Goal: Transaction & Acquisition: Purchase product/service

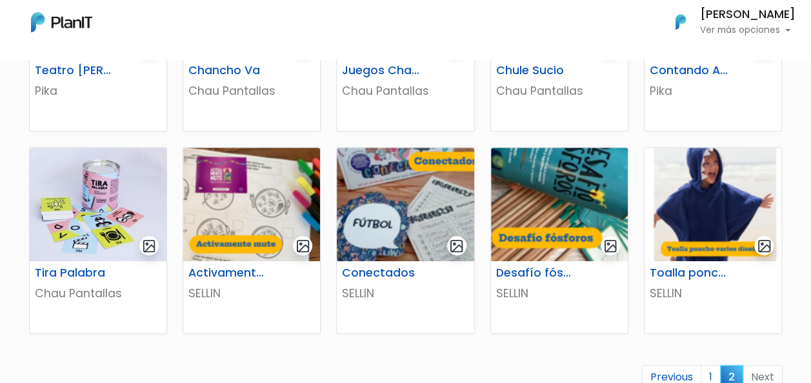
scroll to position [451, 0]
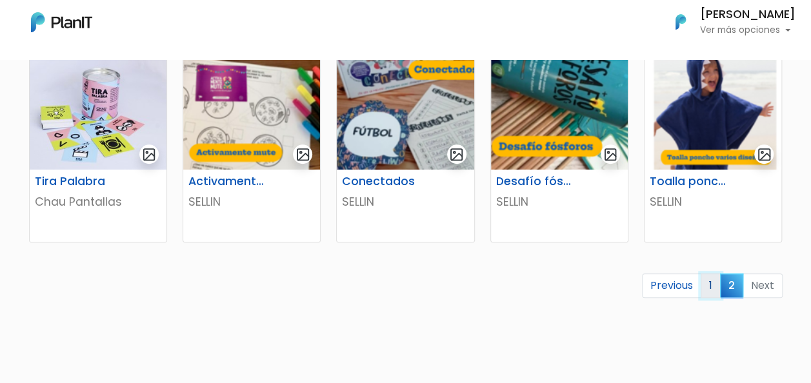
click at [712, 286] on link "1" at bounding box center [710, 285] width 20 height 25
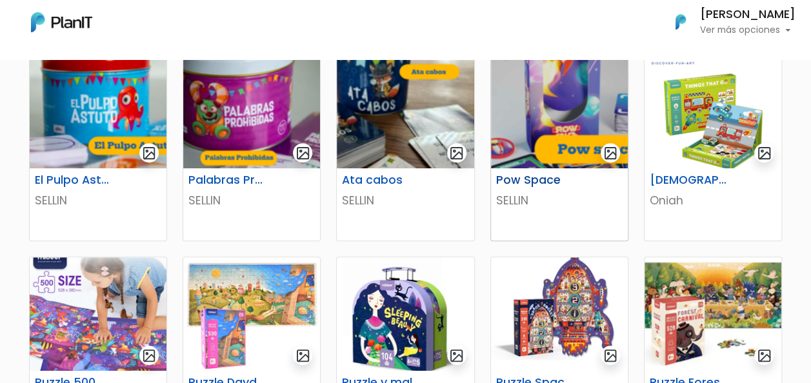
scroll to position [258, 0]
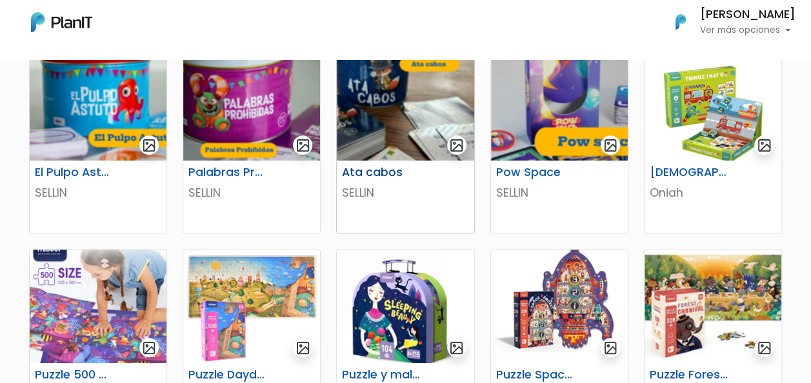
click at [366, 191] on p "SELLIN" at bounding box center [405, 192] width 126 height 17
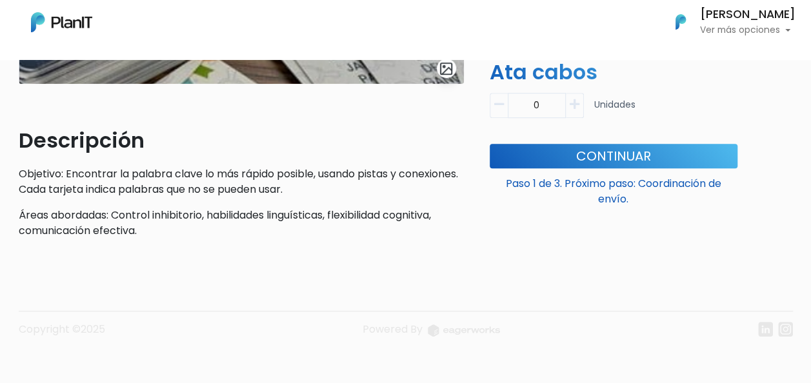
scroll to position [328, 0]
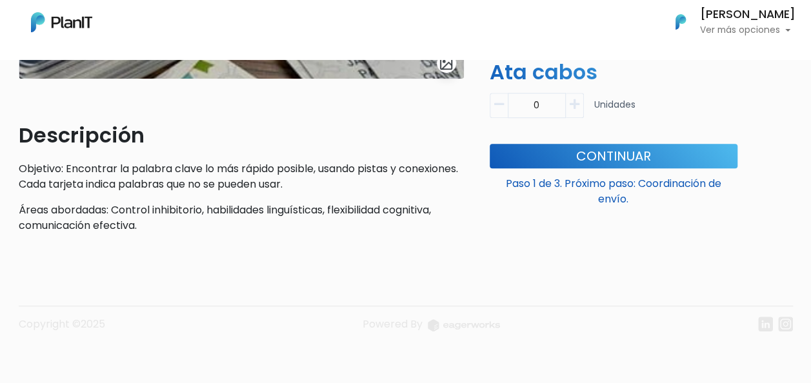
click at [579, 103] on button "button" at bounding box center [575, 105] width 18 height 25
type input "1"
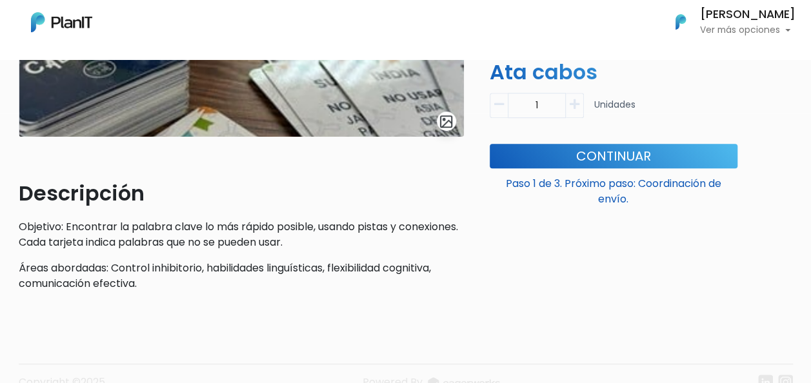
scroll to position [199, 0]
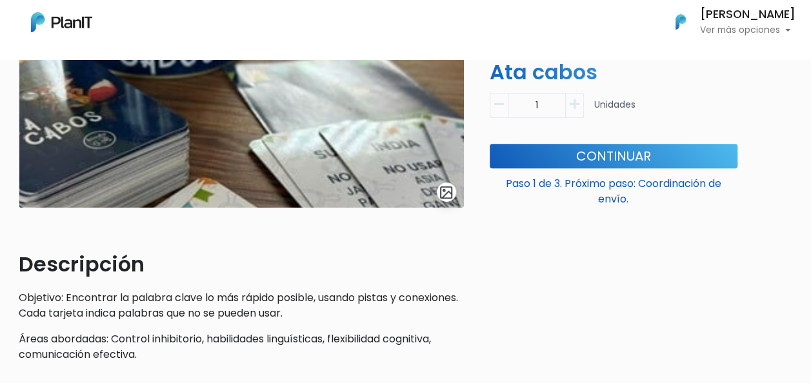
click at [729, 34] on p "Ver más opciones" at bounding box center [747, 30] width 95 height 9
click at [542, 233] on div "SELLIN Ata cabos Descripción Objetivo: Encontrar la palabra clave lo más rápido…" at bounding box center [613, 151] width 263 height 444
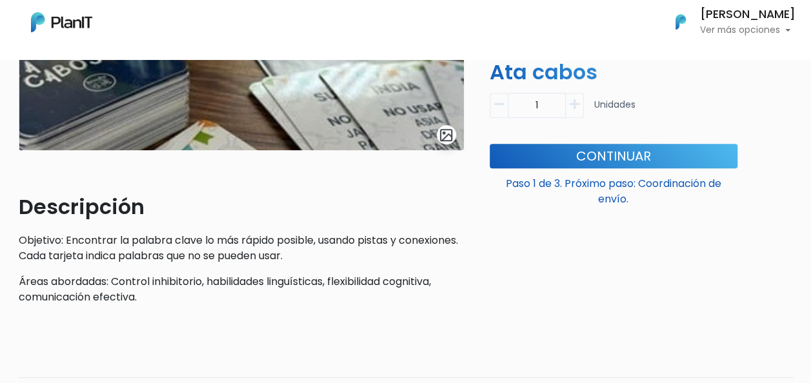
scroll to position [328, 0]
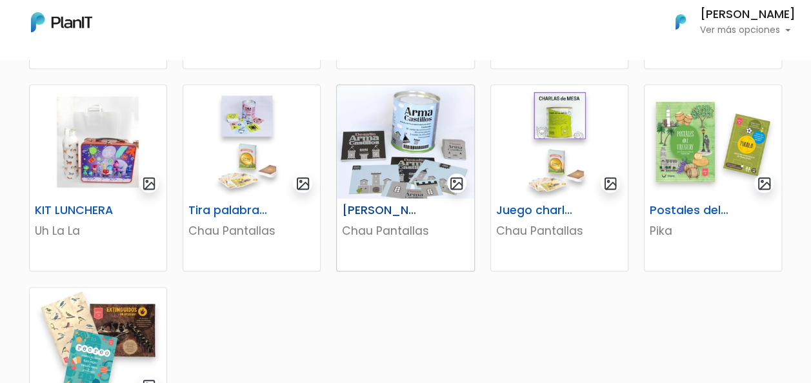
scroll to position [645, 0]
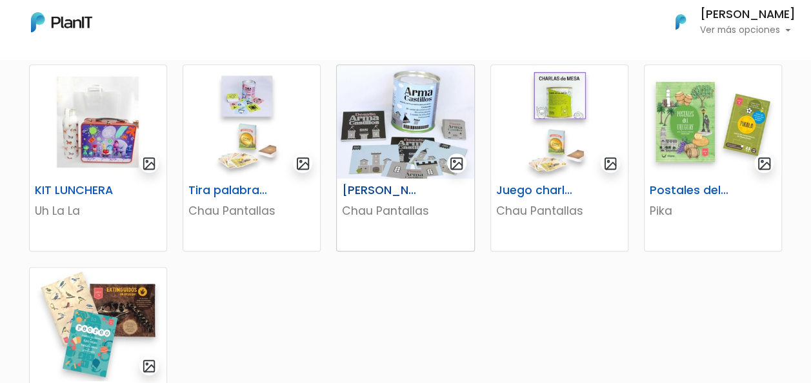
click at [395, 200] on div "Arma Castillos" at bounding box center [405, 193] width 142 height 19
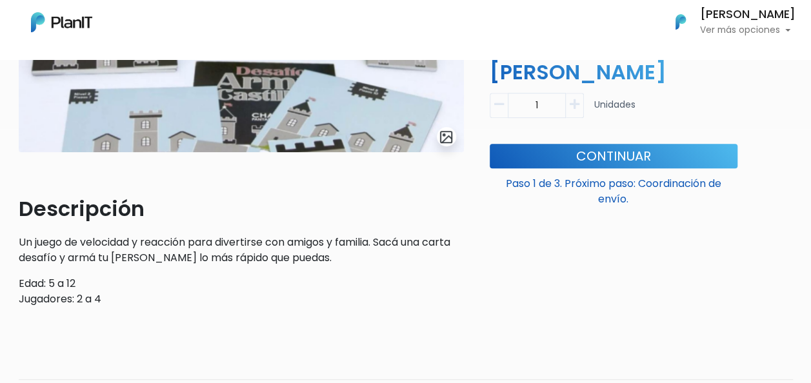
scroll to position [258, 0]
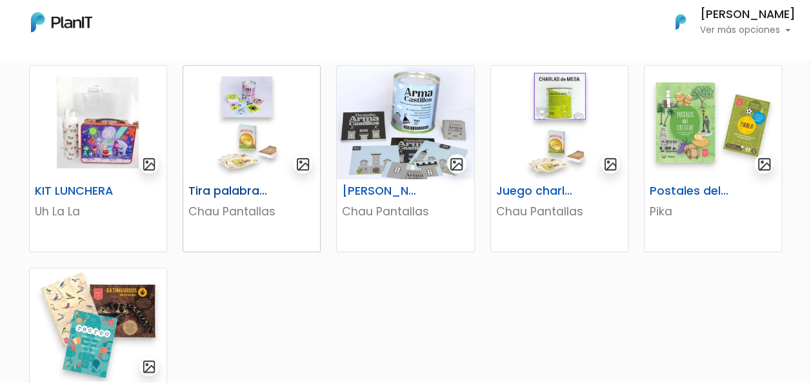
click at [270, 217] on p "Chau Pantallas" at bounding box center [251, 211] width 126 height 17
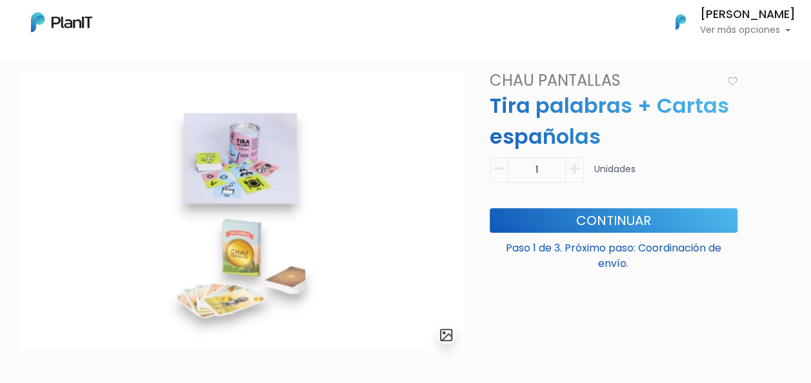
scroll to position [52, 0]
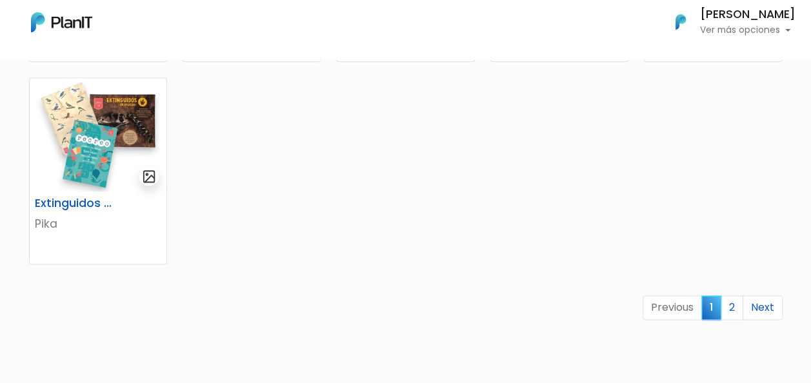
scroll to position [838, 0]
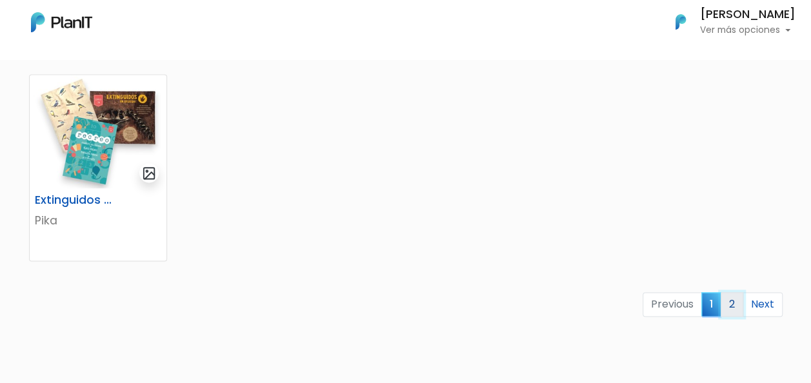
click at [733, 299] on link "2" at bounding box center [731, 304] width 23 height 25
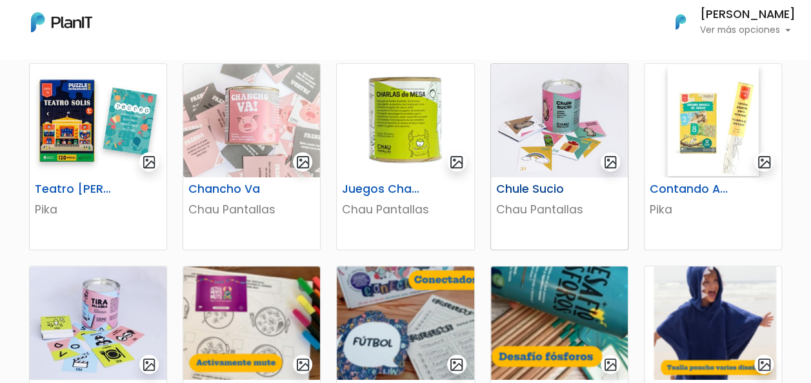
scroll to position [258, 0]
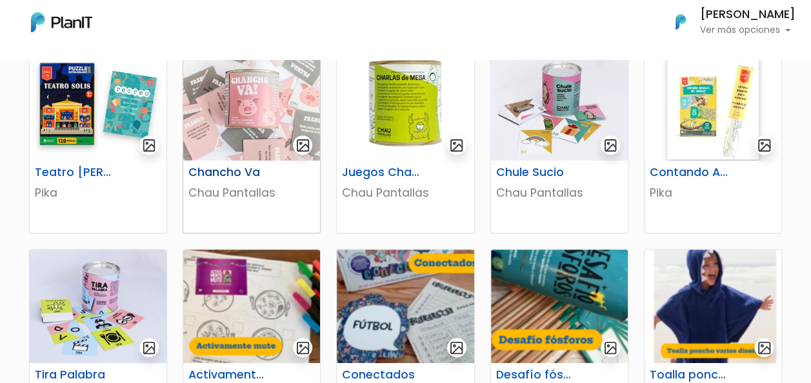
click at [256, 188] on p "Chau Pantallas" at bounding box center [251, 192] width 126 height 17
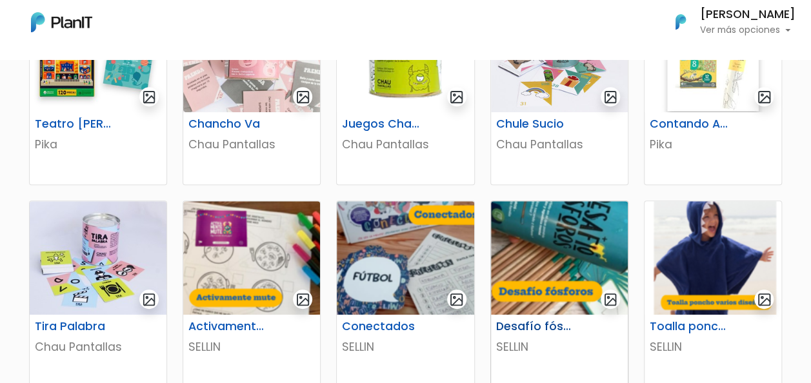
scroll to position [387, 0]
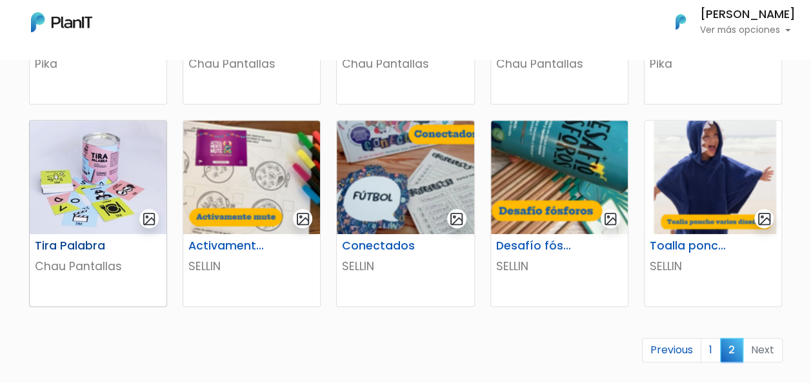
click at [120, 170] on img at bounding box center [98, 178] width 137 height 114
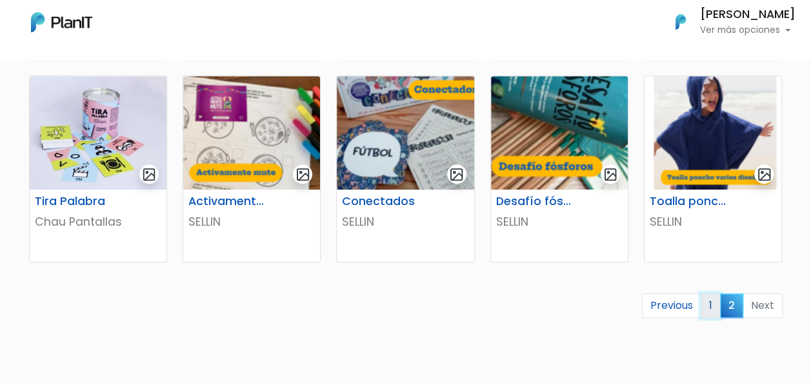
scroll to position [503, 0]
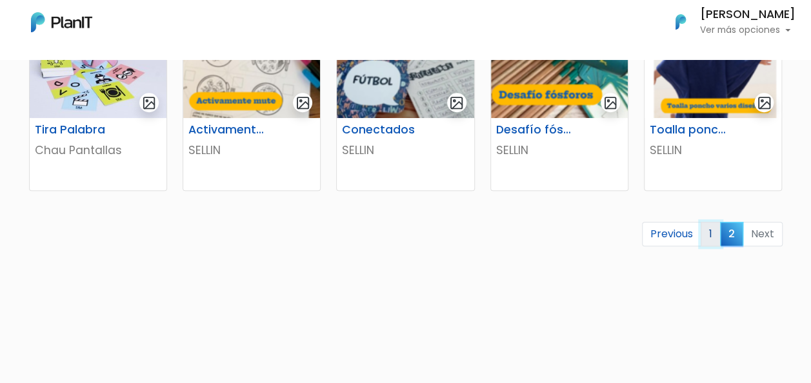
click at [715, 235] on link "1" at bounding box center [710, 234] width 20 height 25
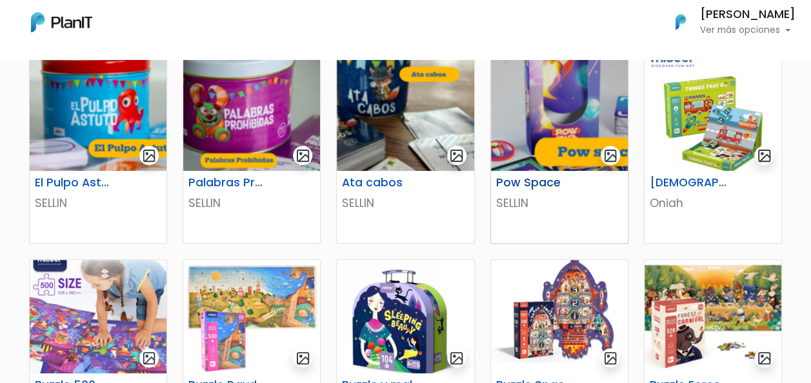
scroll to position [258, 0]
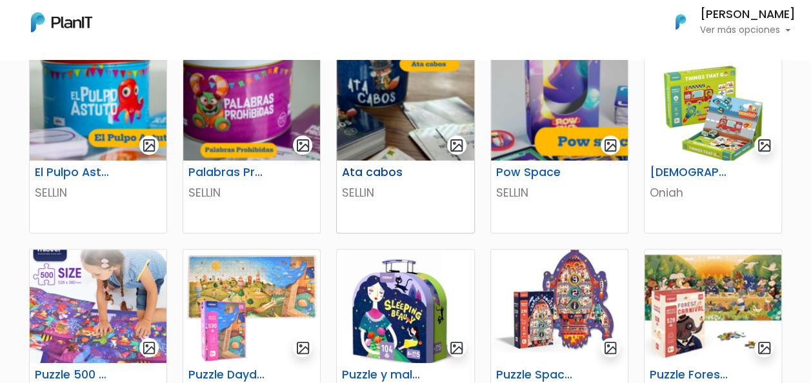
click at [357, 182] on div "Ata cabos" at bounding box center [405, 175] width 142 height 19
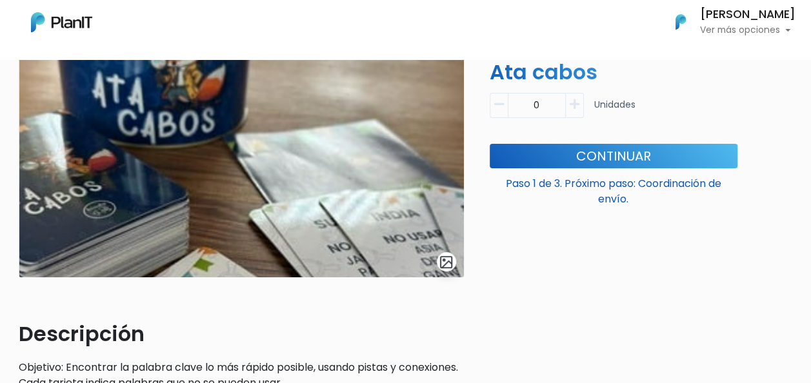
scroll to position [193, 0]
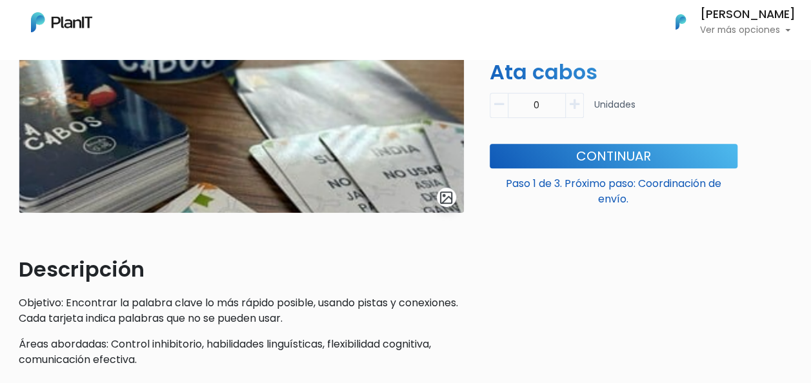
click at [577, 109] on icon "button" at bounding box center [574, 105] width 10 height 12
type input "1"
click at [589, 155] on button "Continuar" at bounding box center [613, 156] width 248 height 25
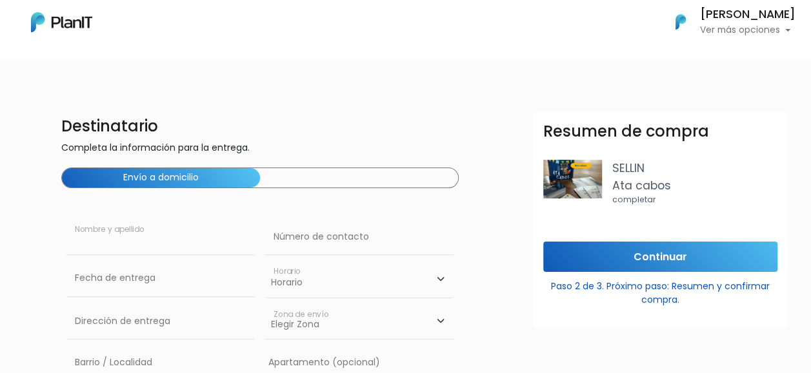
drag, startPoint x: 193, startPoint y: 243, endPoint x: 215, endPoint y: 239, distance: 22.4
click at [193, 242] on input "text" at bounding box center [160, 237] width 188 height 36
type input "[PERSON_NAME]"
type input "097249757"
type input "Dr. Héctor Miranda 2361 Oficina 601. (Sinergia Golf)"
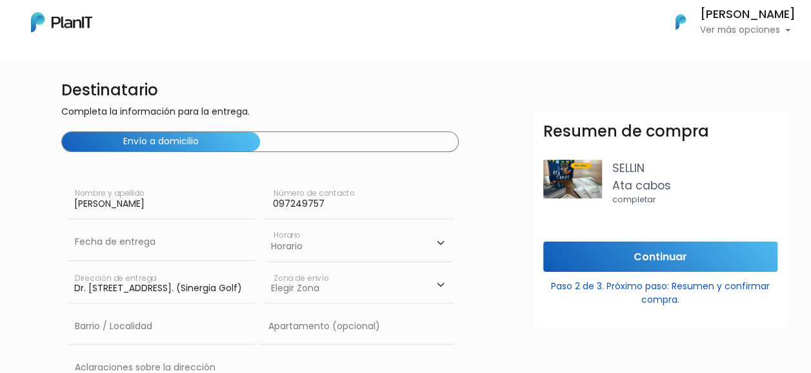
scroll to position [64, 0]
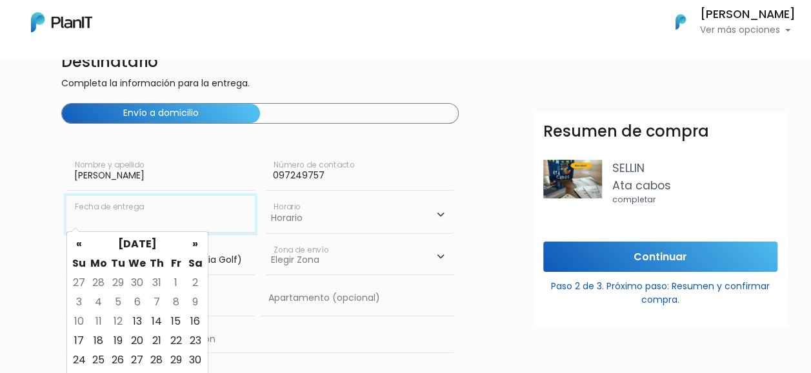
click at [215, 222] on input "text" at bounding box center [160, 214] width 188 height 36
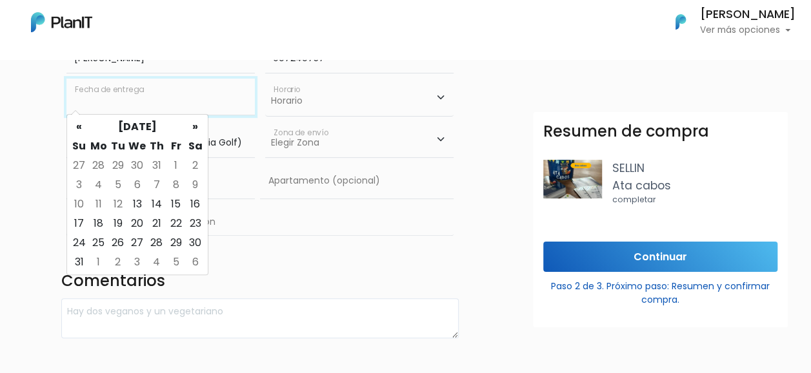
scroll to position [135, 0]
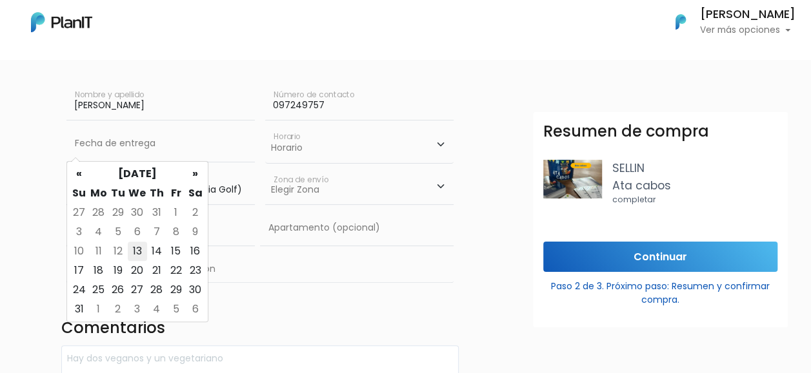
click at [137, 253] on td "13" at bounding box center [137, 251] width 19 height 19
type input "13/08/2025"
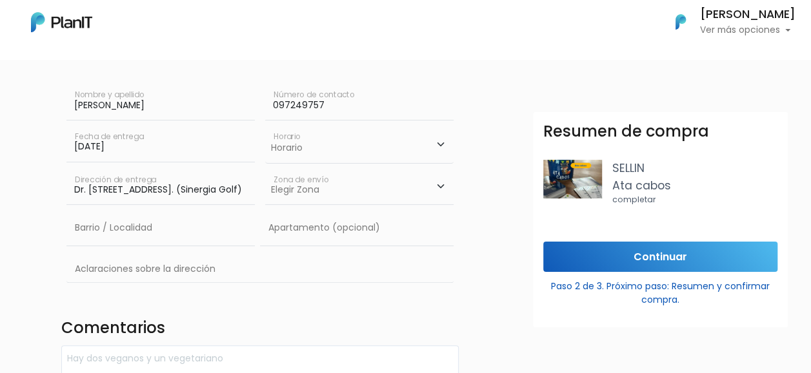
click at [341, 144] on select "Horario 08:00 - 10:00 10:00 - 12:00 14:00 - 16:00 16:00 - 18:00" at bounding box center [359, 144] width 188 height 37
click at [265, 126] on select "Horario 08:00 - 10:00 10:00 - 12:00 14:00 - 16:00 16:00 - 18:00" at bounding box center [359, 144] width 188 height 37
click at [179, 188] on input "Dr. Héctor Miranda 2361 Oficina 601. (Sinergia Golf)" at bounding box center [160, 187] width 188 height 36
click at [441, 143] on select "Horario 08:00 - 10:00 10:00 - 12:00 14:00 - 16:00 16:00 - 18:00" at bounding box center [359, 144] width 188 height 37
select select "0"
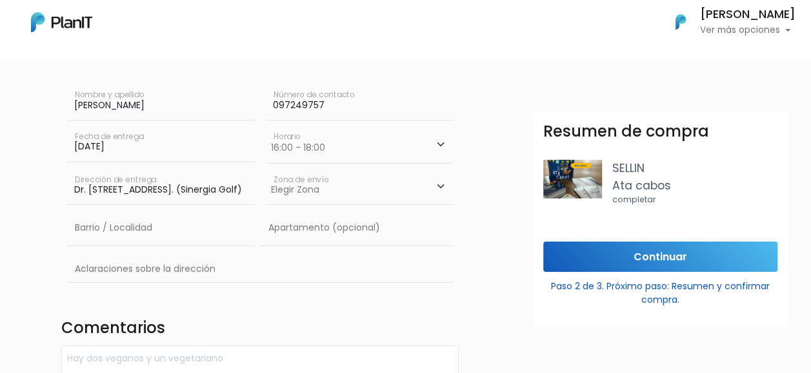
click at [265, 126] on select "Horario 08:00 - 10:00 10:00 - 12:00 14:00 - 16:00 16:00 - 18:00" at bounding box center [359, 144] width 188 height 37
click at [328, 187] on select "Elegir Zona Zona américa Montevideo" at bounding box center [359, 187] width 188 height 36
select select "10"
click at [265, 169] on select "Elegir Zona Zona américa Montevideo" at bounding box center [359, 187] width 188 height 36
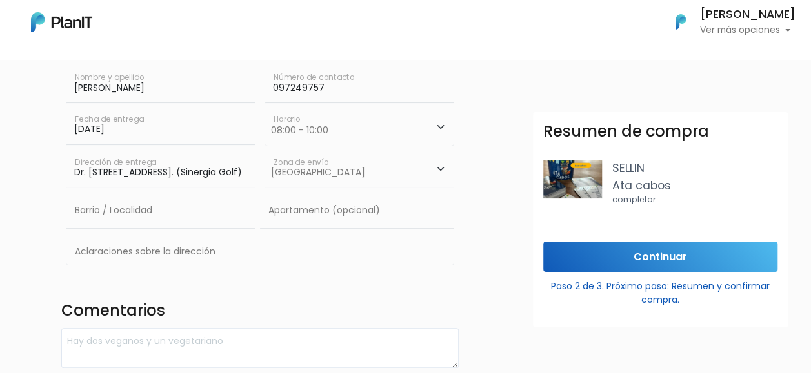
scroll to position [199, 0]
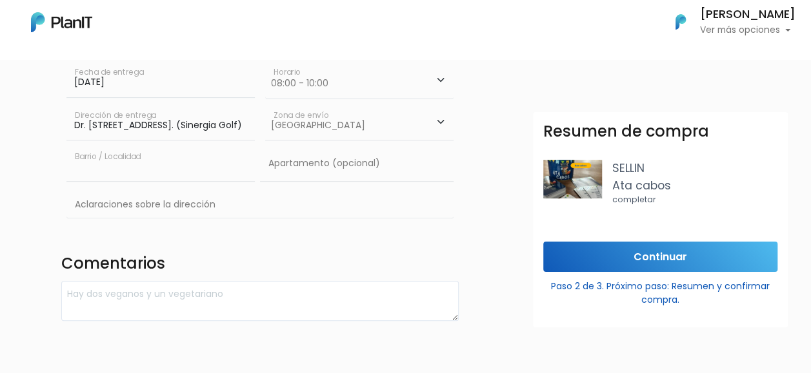
click at [200, 170] on input "text" at bounding box center [160, 164] width 188 height 36
type input "Punta Carretas"
drag, startPoint x: 244, startPoint y: 203, endPoint x: 320, endPoint y: 223, distance: 78.7
click at [244, 204] on input "text" at bounding box center [260, 205] width 388 height 37
click at [396, 199] on input "text" at bounding box center [260, 205] width 388 height 37
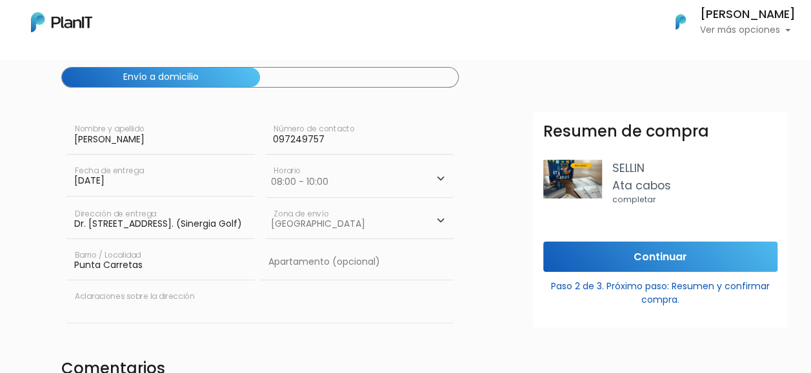
scroll to position [135, 0]
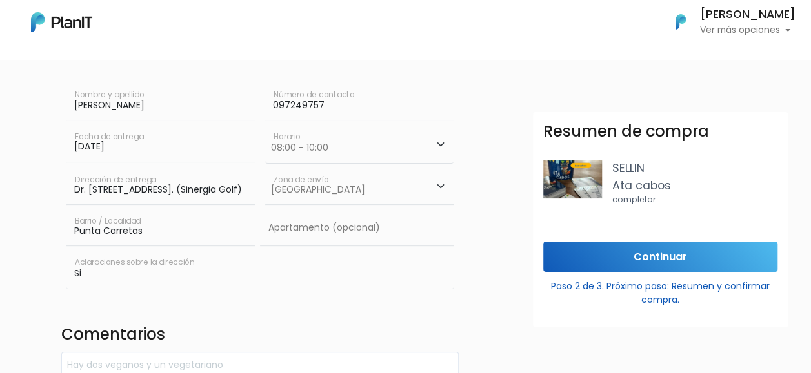
type input "S"
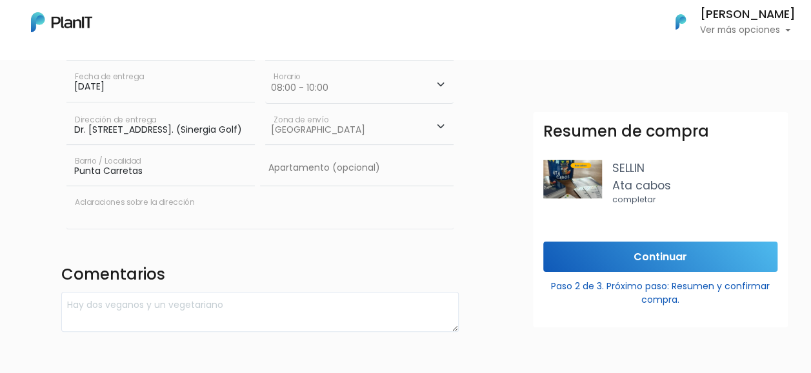
scroll to position [199, 0]
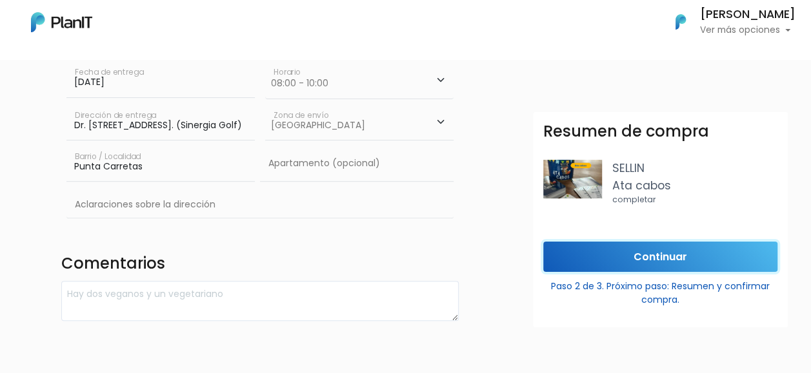
click at [619, 257] on input "Continuar" at bounding box center [660, 257] width 234 height 30
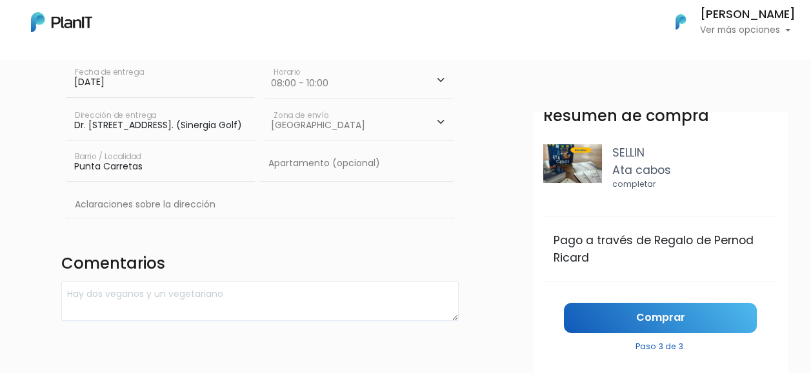
scroll to position [27, 0]
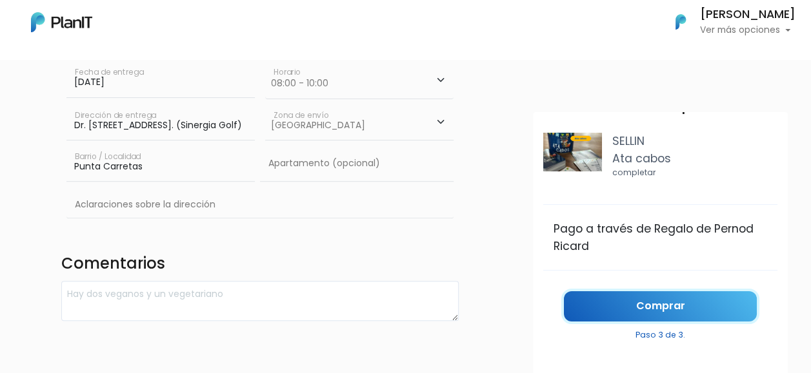
click at [613, 310] on link "Comprar" at bounding box center [660, 306] width 193 height 30
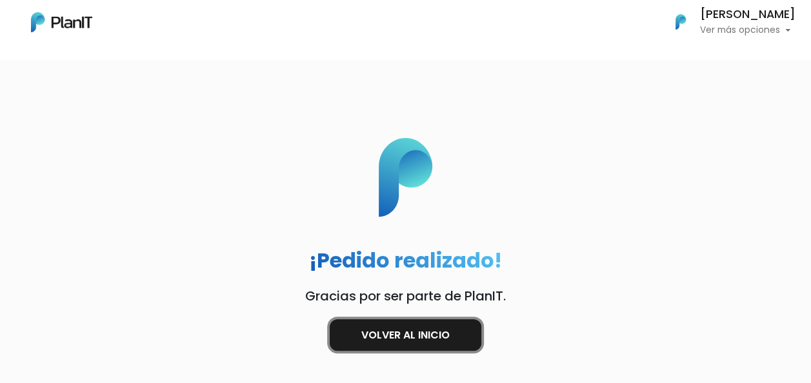
click at [428, 335] on link "Volver al inicio" at bounding box center [406, 335] width 152 height 32
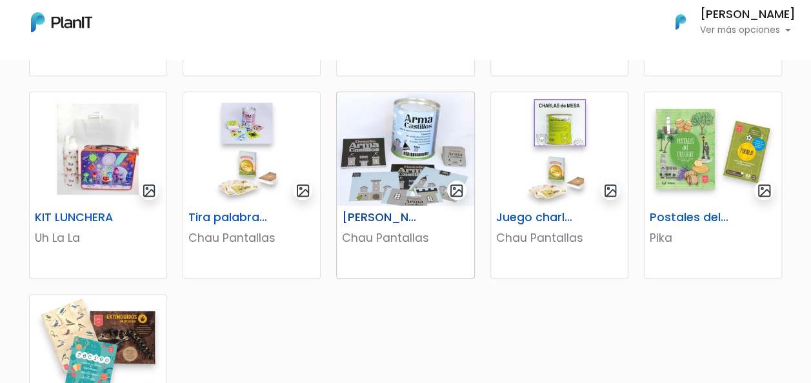
scroll to position [645, 0]
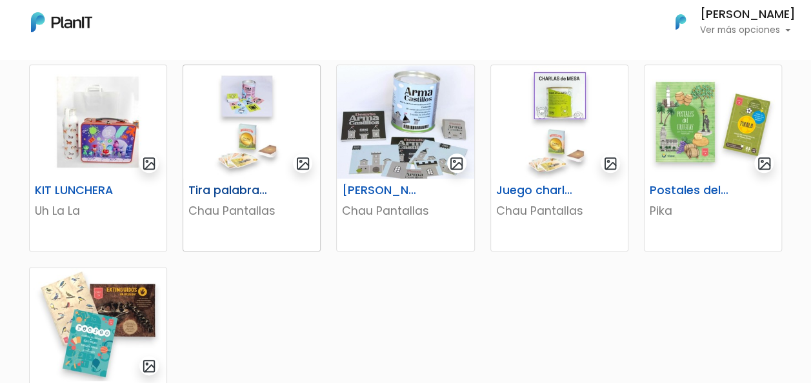
click at [263, 204] on p "Chau Pantallas" at bounding box center [251, 210] width 126 height 17
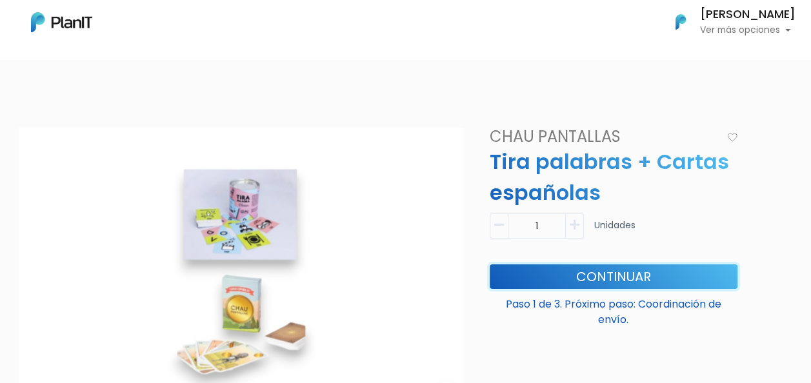
click at [636, 275] on button "Continuar" at bounding box center [613, 276] width 248 height 25
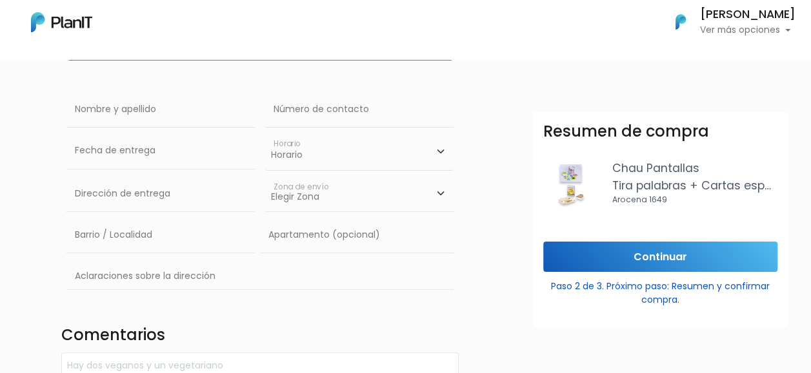
scroll to position [129, 0]
click at [188, 117] on input "text" at bounding box center [160, 108] width 188 height 36
type input "Carolina Melogno"
type input "Dr. Héctor Miranda 2361 Oficina 601. (Sinergia Golf)"
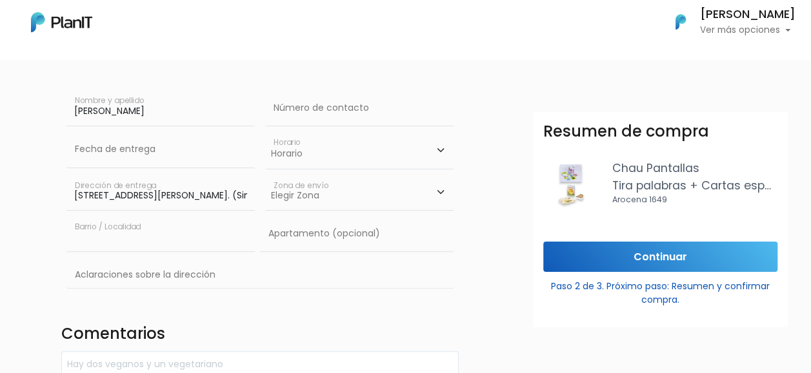
type input "Punta Carretas"
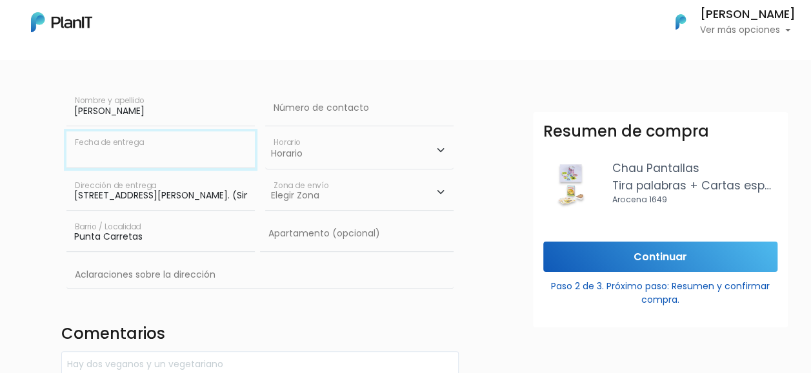
click at [206, 156] on input "text" at bounding box center [160, 150] width 188 height 36
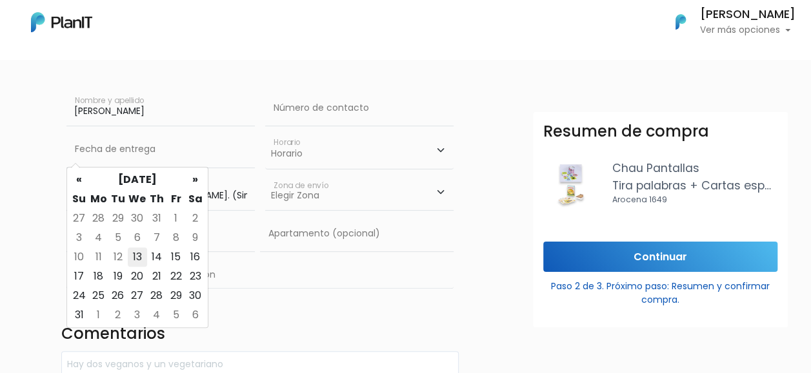
click at [139, 261] on td "13" at bounding box center [137, 257] width 19 height 19
type input "13/08/2025"
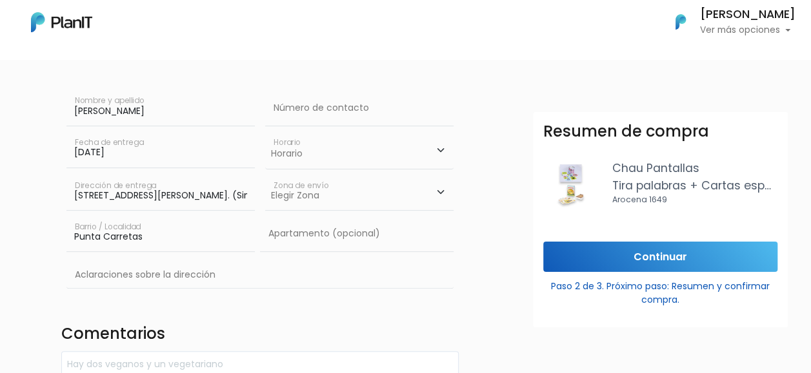
drag, startPoint x: 441, startPoint y: 152, endPoint x: 437, endPoint y: 157, distance: 6.9
click at [441, 152] on select "Horario 08:00 - 10:00 10:00 - 12:00 14:00 - 16:00 16:00 - 18:00" at bounding box center [359, 150] width 188 height 37
select select "0"
click at [265, 132] on select "Horario 08:00 - 10:00 10:00 - 12:00 14:00 - 16:00 16:00 - 18:00" at bounding box center [359, 150] width 188 height 37
click at [442, 195] on select "Elegir Zona Zona américa Montevideo" at bounding box center [359, 193] width 188 height 36
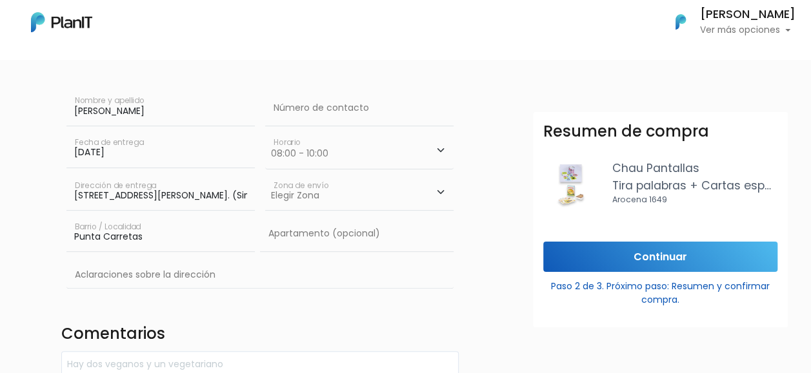
select select "10"
click at [265, 175] on select "Elegir Zona Zona américa Montevideo" at bounding box center [359, 193] width 188 height 36
click at [663, 257] on input "Continuar" at bounding box center [660, 257] width 234 height 30
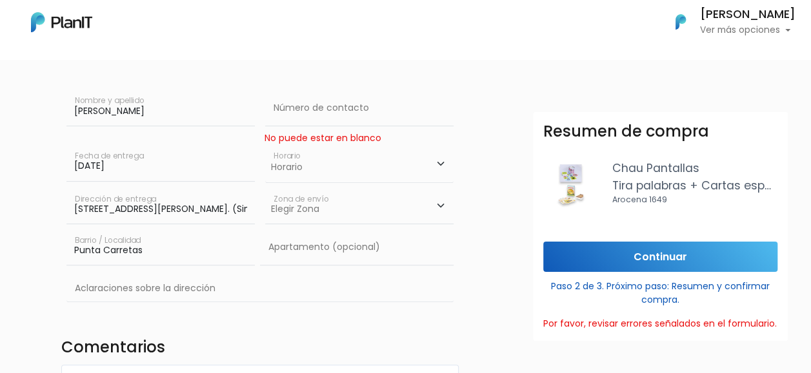
click at [393, 159] on select "Horario 08:00 - 10:00 10:00 - 12:00 14:00 - 16:00 16:00 - 18:00" at bounding box center [359, 163] width 188 height 37
select select "0"
click at [265, 145] on select "Horario 08:00 - 10:00 10:00 - 12:00 14:00 - 16:00 16:00 - 18:00" at bounding box center [359, 163] width 188 height 37
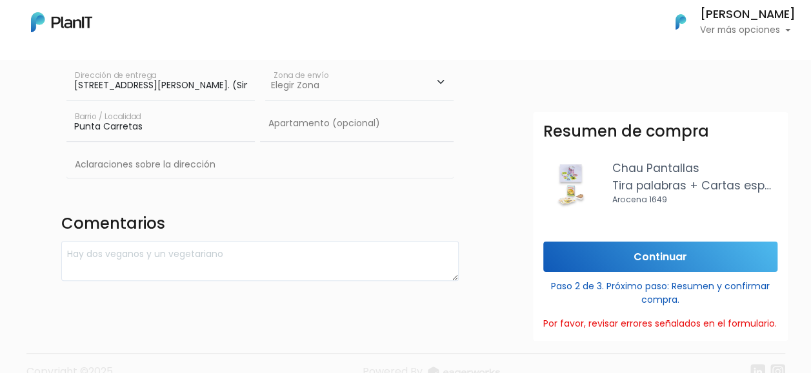
scroll to position [258, 0]
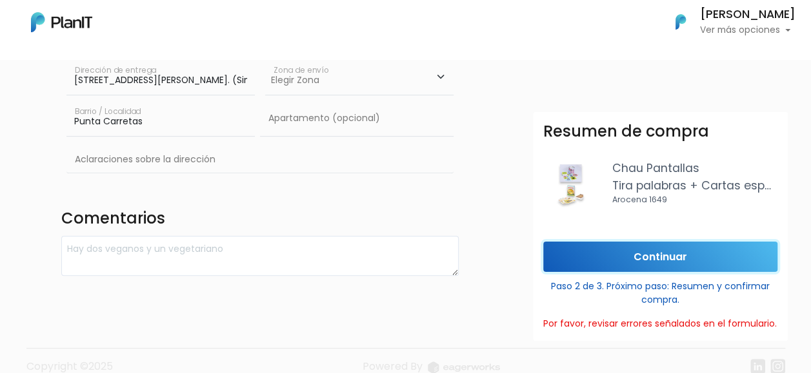
click at [650, 264] on input "Continuar" at bounding box center [660, 257] width 234 height 30
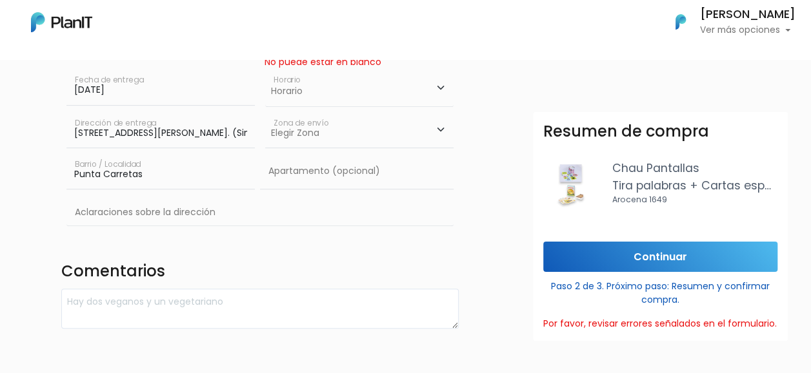
scroll to position [84, 0]
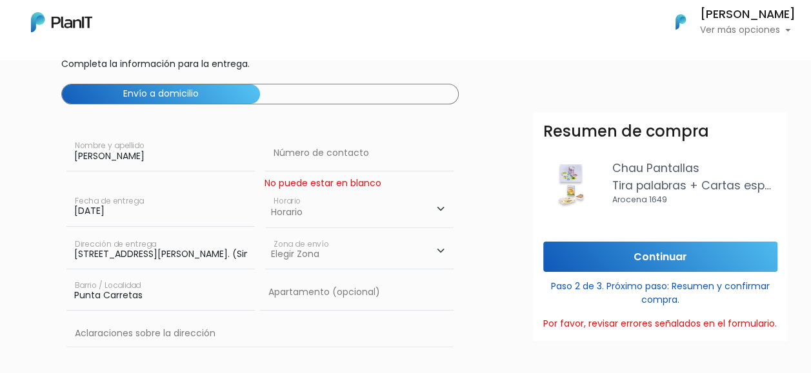
click at [310, 198] on select "Horario 08:00 - 10:00 10:00 - 12:00 14:00 - 16:00 16:00 - 18:00" at bounding box center [359, 208] width 188 height 37
select select "1"
click at [265, 190] on select "Horario 08:00 - 10:00 10:00 - 12:00 14:00 - 16:00 16:00 - 18:00" at bounding box center [359, 208] width 188 height 37
click at [363, 206] on select "Horario 08:00 - 10:00 10:00 - 12:00 14:00 - 16:00 16:00 - 18:00" at bounding box center [359, 208] width 188 height 37
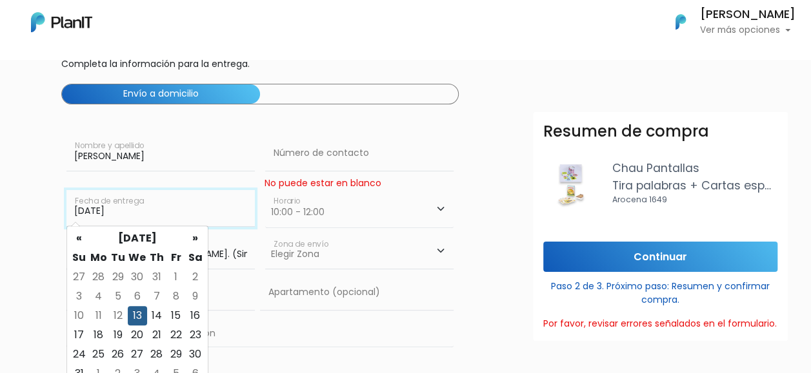
drag, startPoint x: 197, startPoint y: 217, endPoint x: 221, endPoint y: 213, distance: 23.5
click at [198, 217] on input "13/08/2025" at bounding box center [160, 208] width 188 height 36
click at [131, 314] on td "13" at bounding box center [137, 315] width 19 height 19
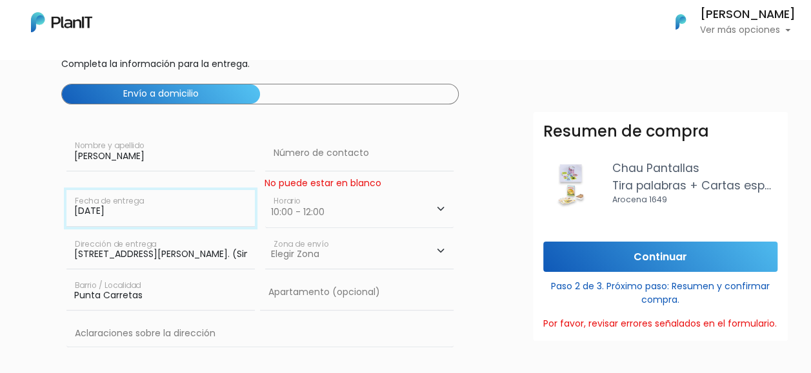
click at [217, 211] on input "13/08/2025" at bounding box center [160, 208] width 188 height 36
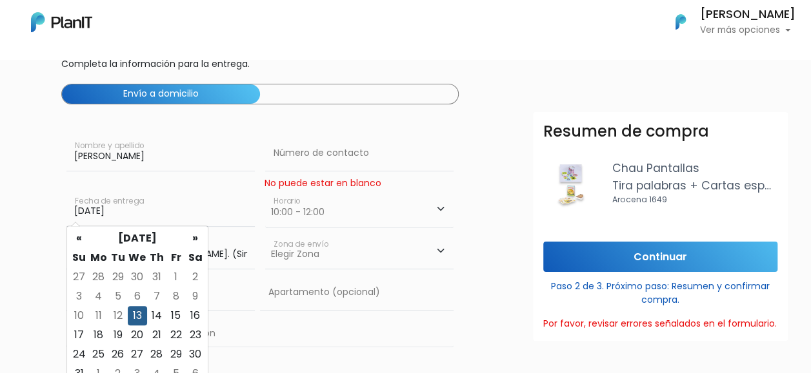
click at [368, 208] on select "Horario 08:00 - 10:00 10:00 - 12:00 14:00 - 16:00 16:00 - 18:00" at bounding box center [359, 208] width 188 height 37
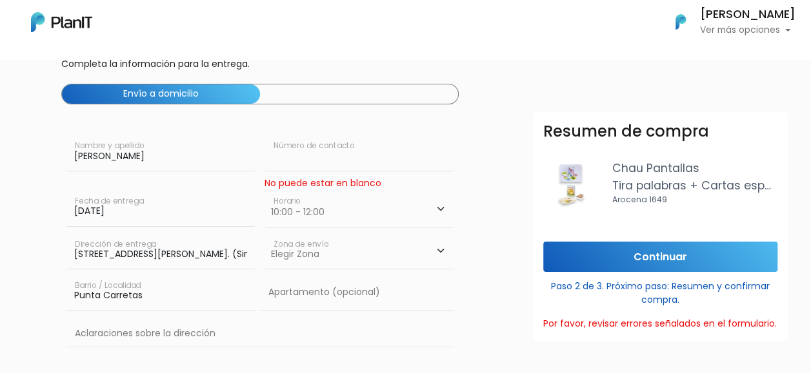
click at [390, 153] on input "text" at bounding box center [359, 153] width 188 height 36
type input "097249757"
click at [435, 307] on input "text" at bounding box center [356, 293] width 193 height 36
click at [419, 209] on select "Horario 08:00 - 10:00 10:00 - 12:00 14:00 - 16:00 16:00 - 18:00" at bounding box center [359, 208] width 188 height 37
select select "0"
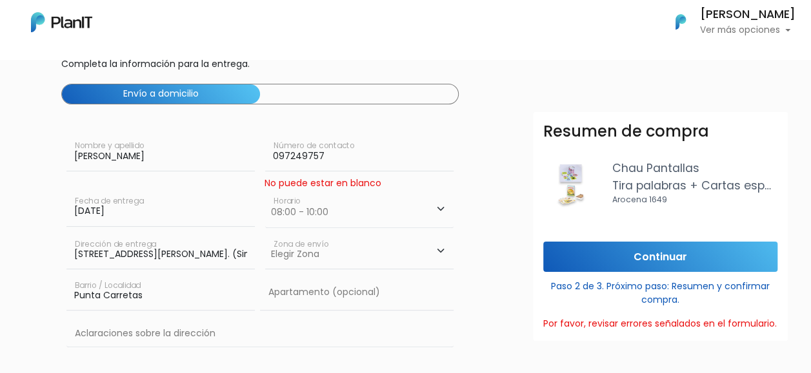
click at [265, 190] on select "Horario 08:00 - 10:00 10:00 - 12:00 14:00 - 16:00 16:00 - 18:00" at bounding box center [359, 208] width 188 height 37
click at [367, 348] on div "Aclaraciones sobre la dirección" at bounding box center [260, 334] width 388 height 36
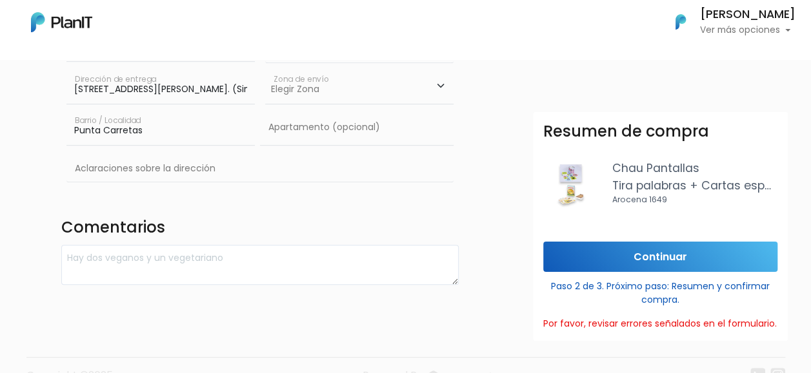
scroll to position [277, 0]
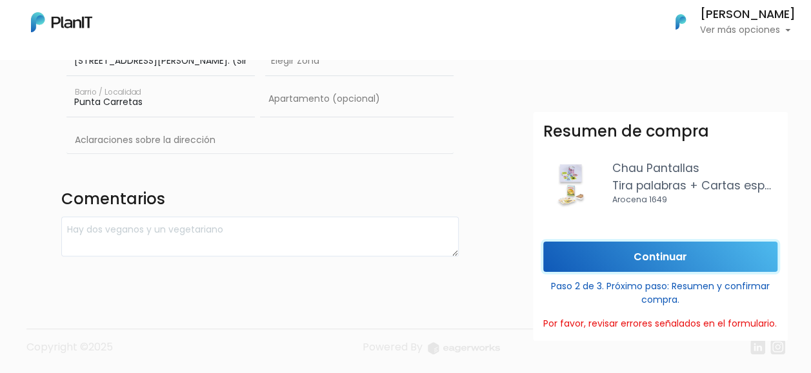
click at [620, 262] on input "Continuar" at bounding box center [660, 257] width 234 height 30
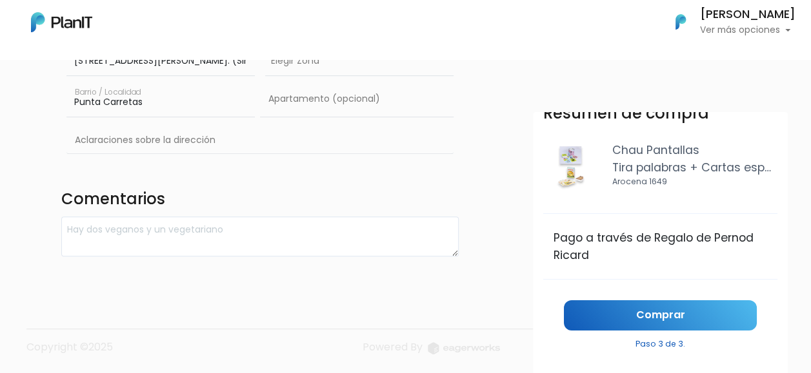
scroll to position [27, 0]
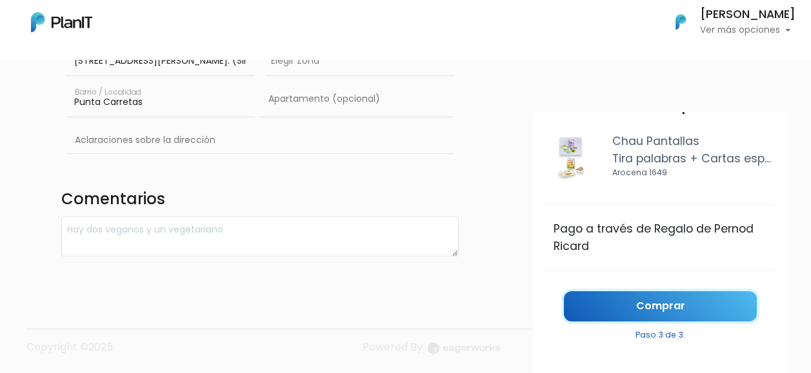
click at [645, 308] on link "Comprar" at bounding box center [660, 306] width 193 height 30
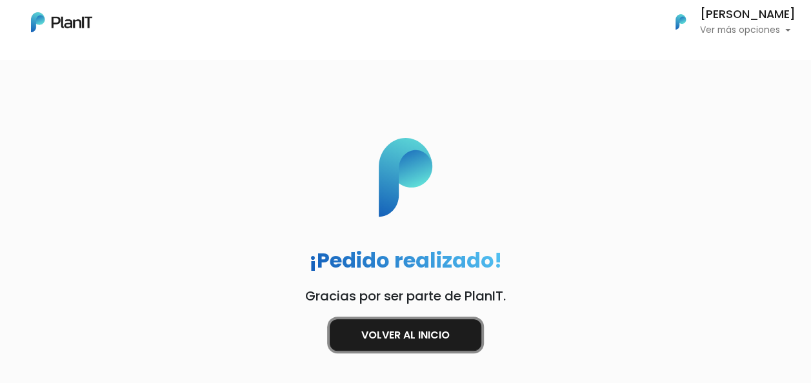
click at [459, 341] on link "Volver al inicio" at bounding box center [406, 335] width 152 height 32
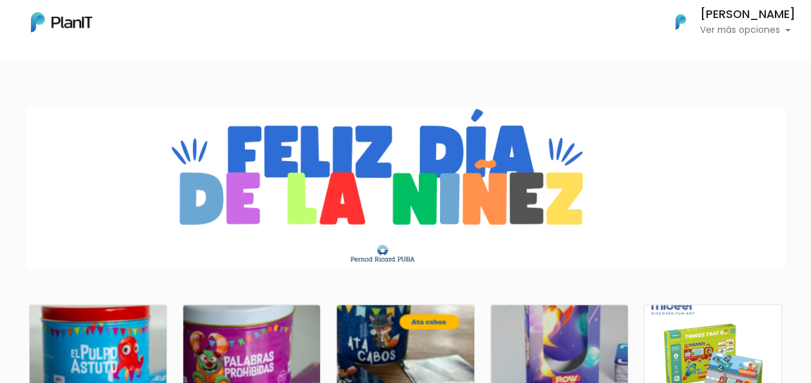
click at [700, 26] on p "Ver más opciones" at bounding box center [747, 30] width 95 height 9
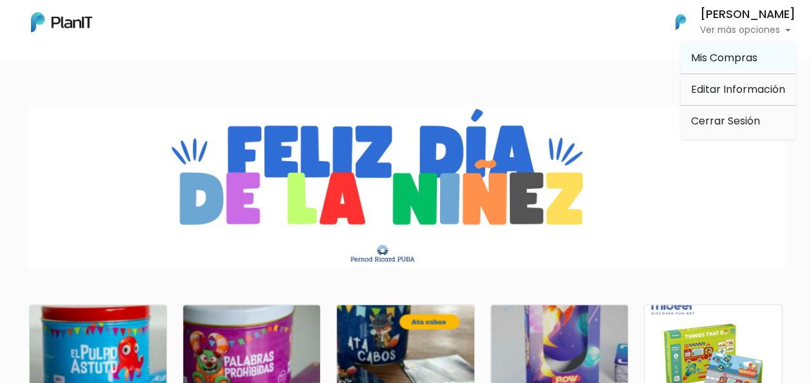
click at [698, 59] on span "Mis Compras" at bounding box center [724, 57] width 66 height 15
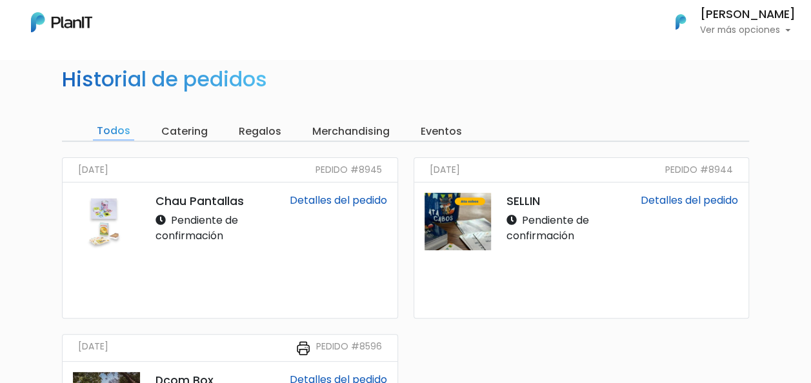
scroll to position [193, 0]
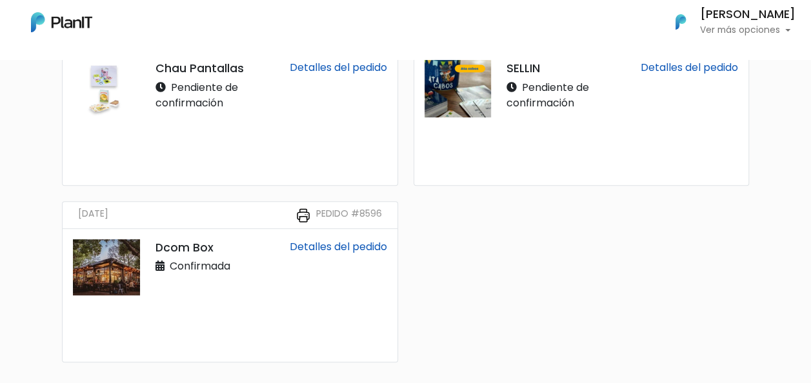
click at [104, 280] on img at bounding box center [106, 267] width 67 height 56
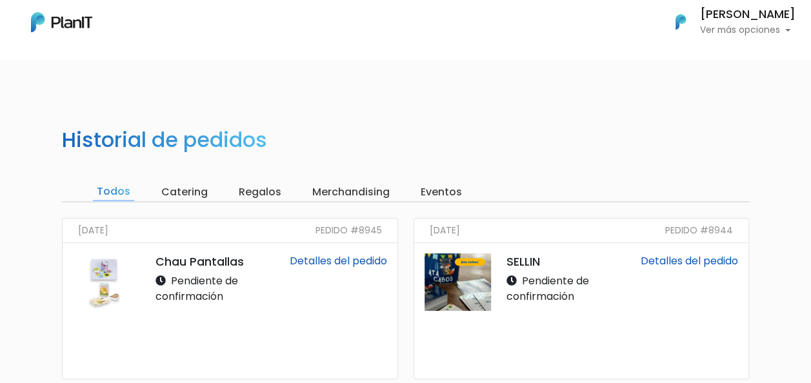
click at [729, 27] on p "Ver más opciones" at bounding box center [747, 30] width 95 height 9
click at [713, 122] on link "Cerrar Sesión" at bounding box center [737, 121] width 115 height 26
